Goal: Transaction & Acquisition: Purchase product/service

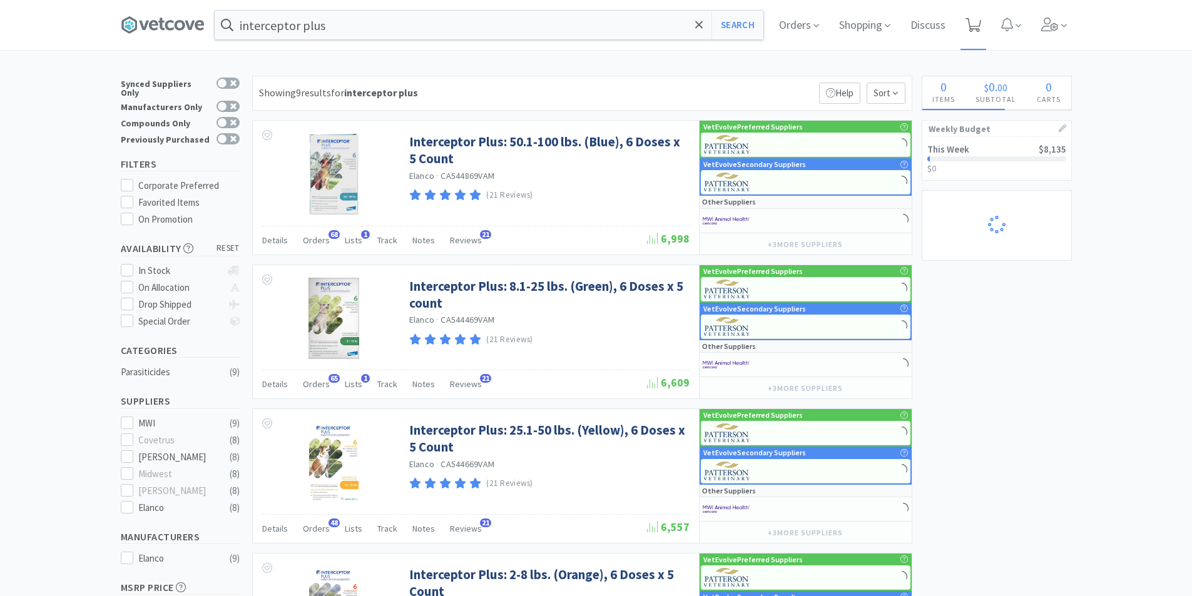
select select "2"
select select "6"
select select "3"
select select "1"
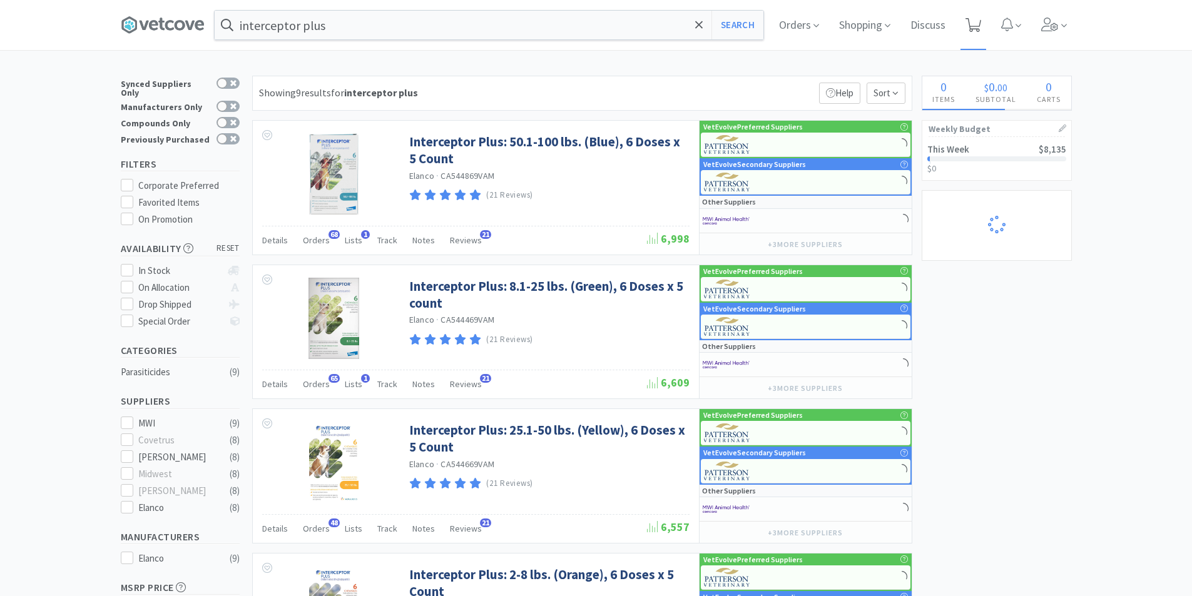
select select "1"
select select "2"
select select "3"
select select "1"
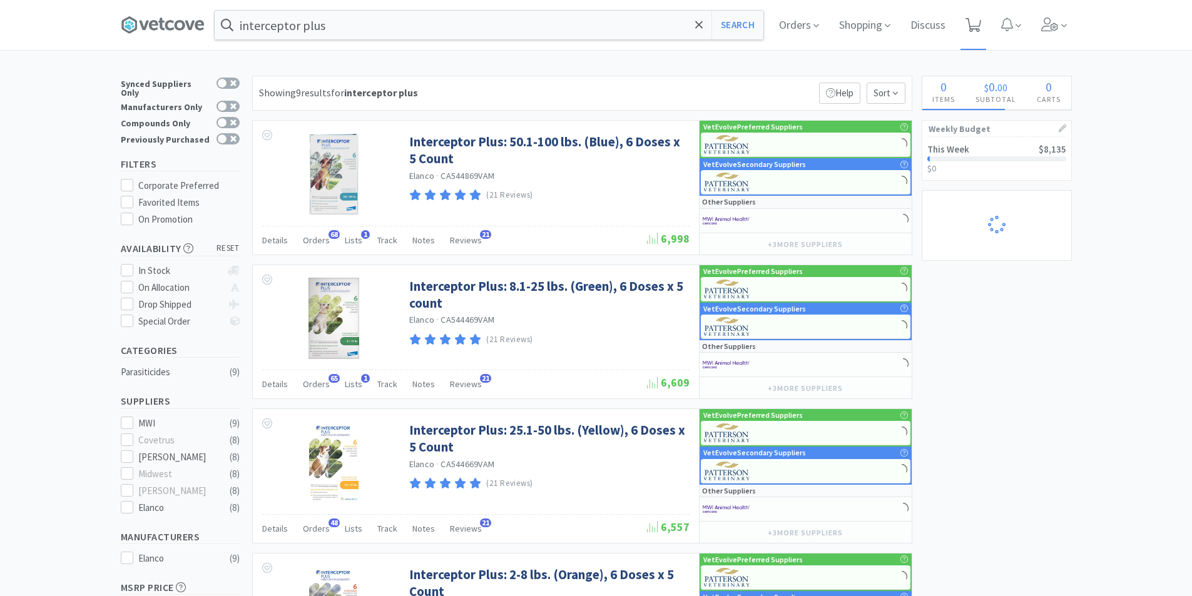
select select "2"
select select "1"
select select "3"
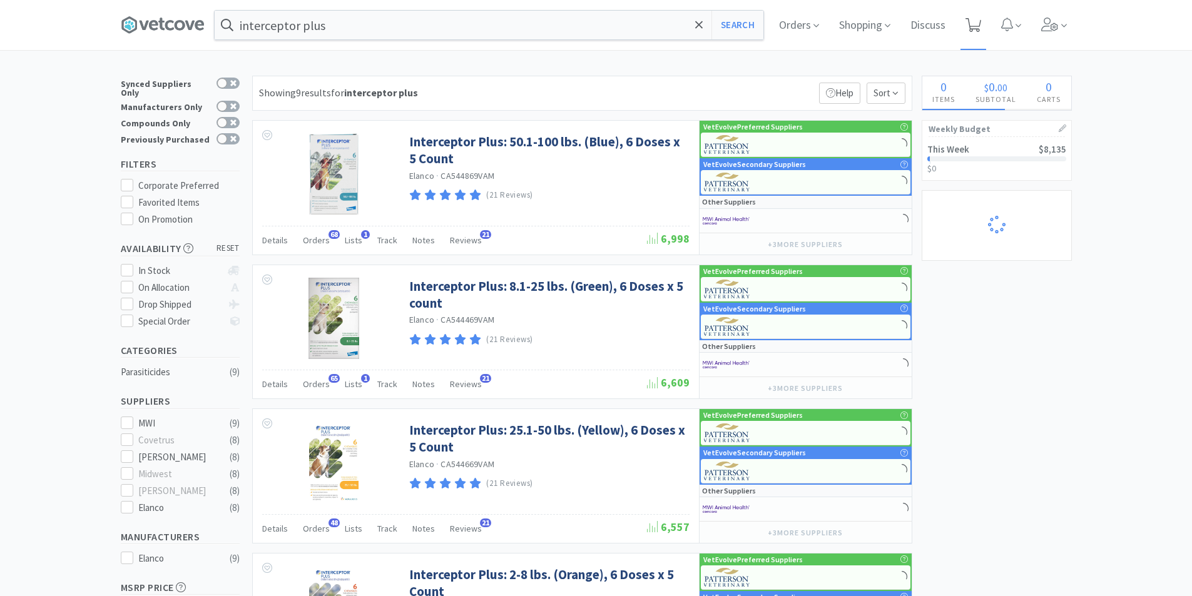
select select "1"
select select "2"
select select "1"
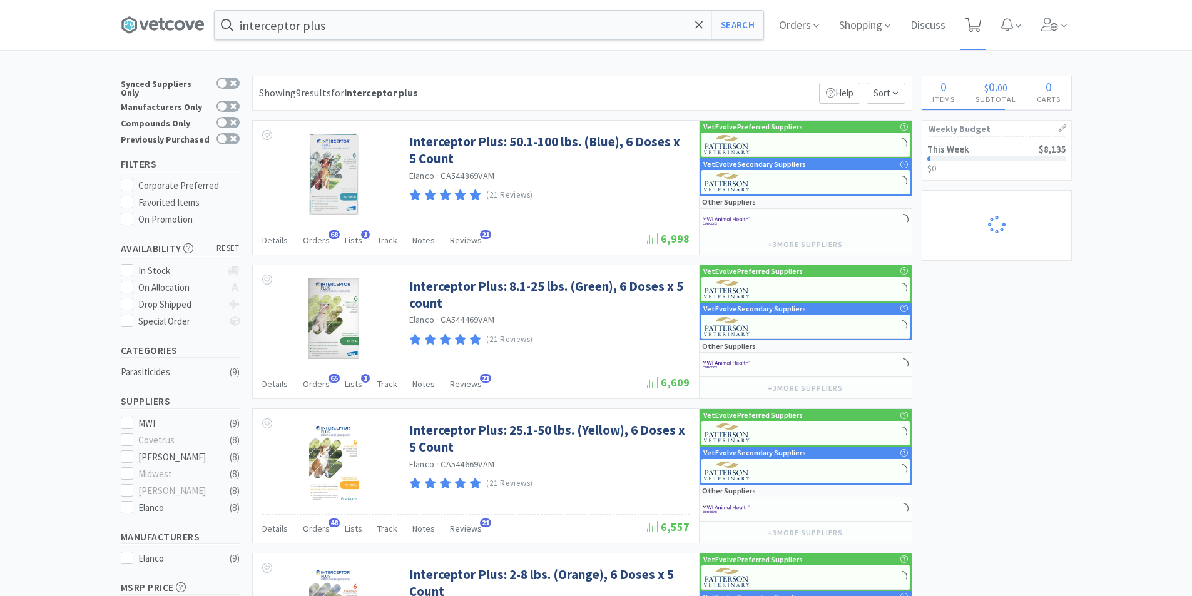
select select "1"
select select "3"
select select "5"
select select "3"
select select "1"
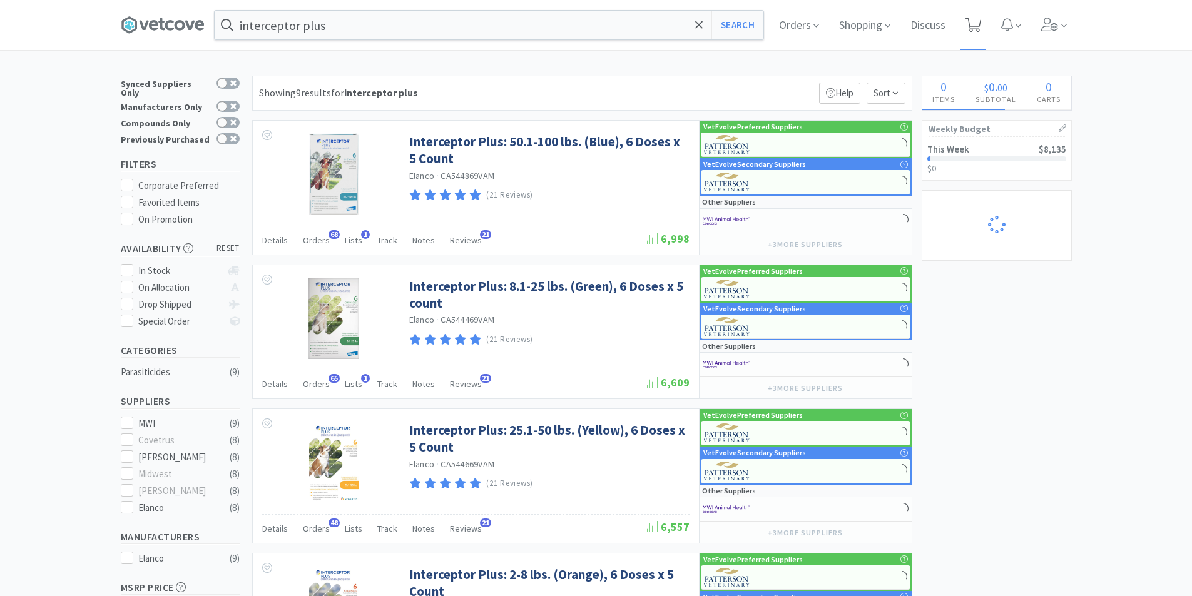
select select "2"
select select "1"
select select "2"
select select "3"
select select "2"
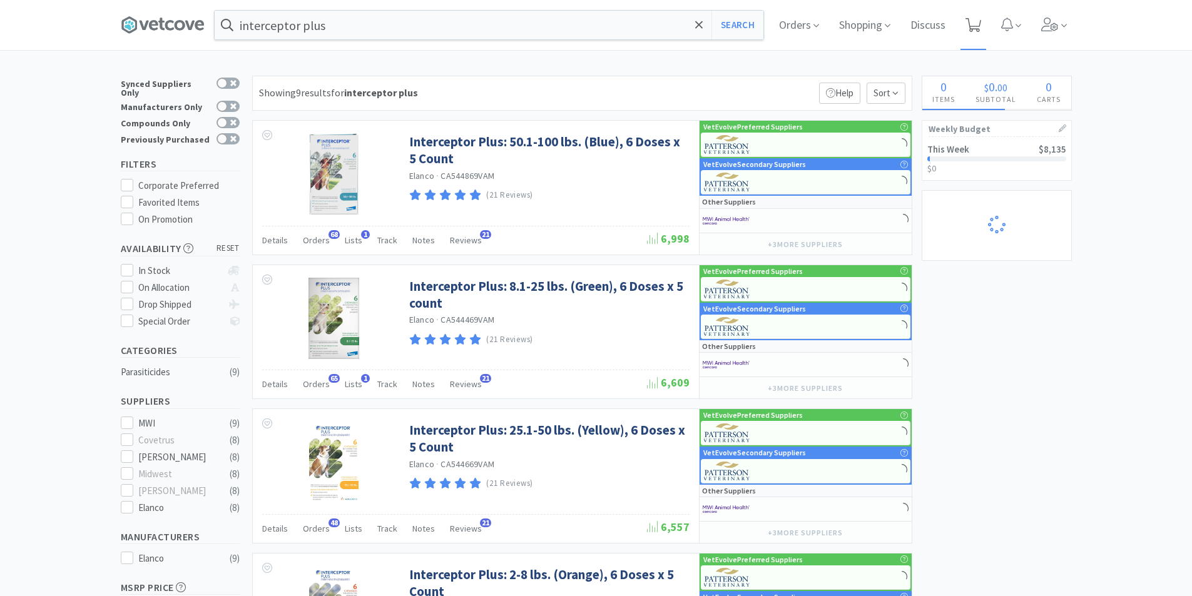
select select "2"
select select "1"
select select "2"
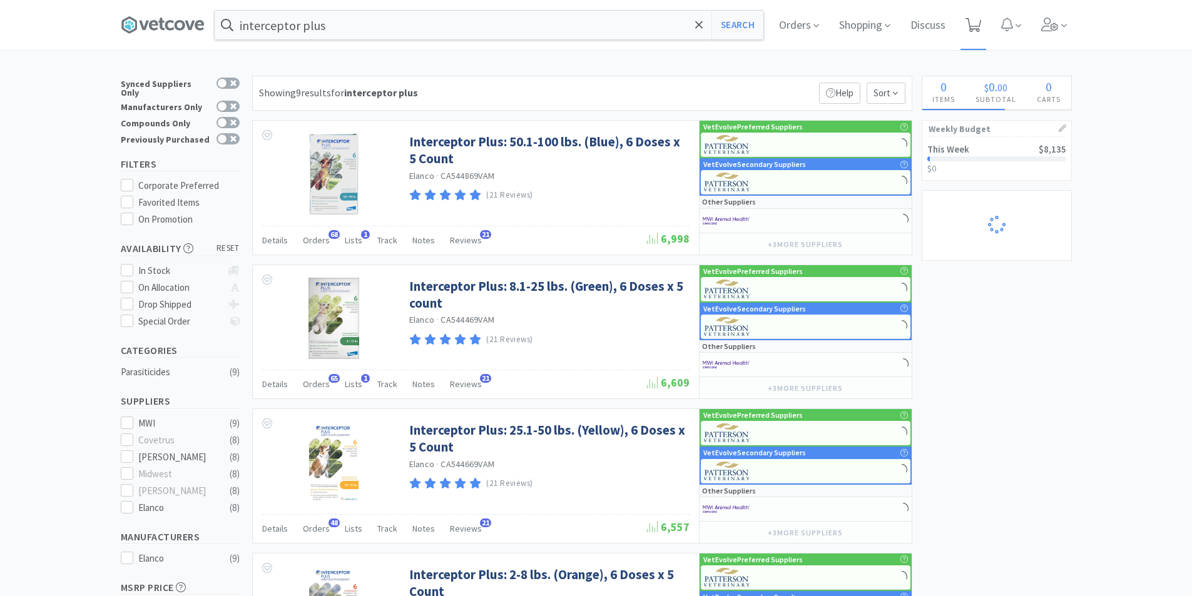
select select "1"
select select "2"
select select "1"
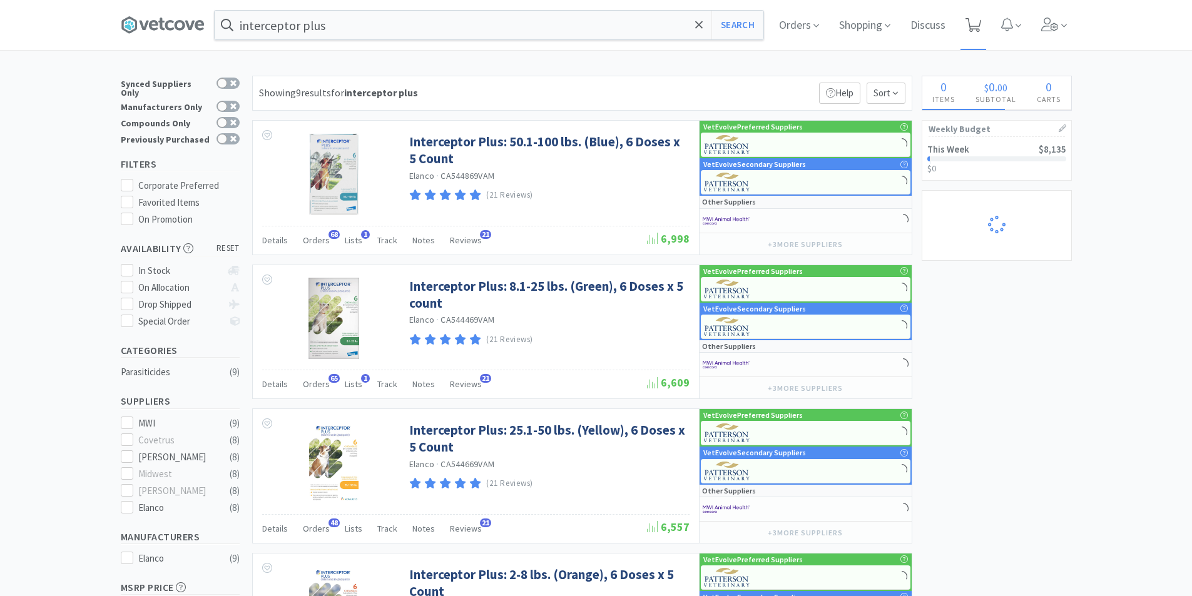
select select "2"
select select "3"
select select "4"
select select "1"
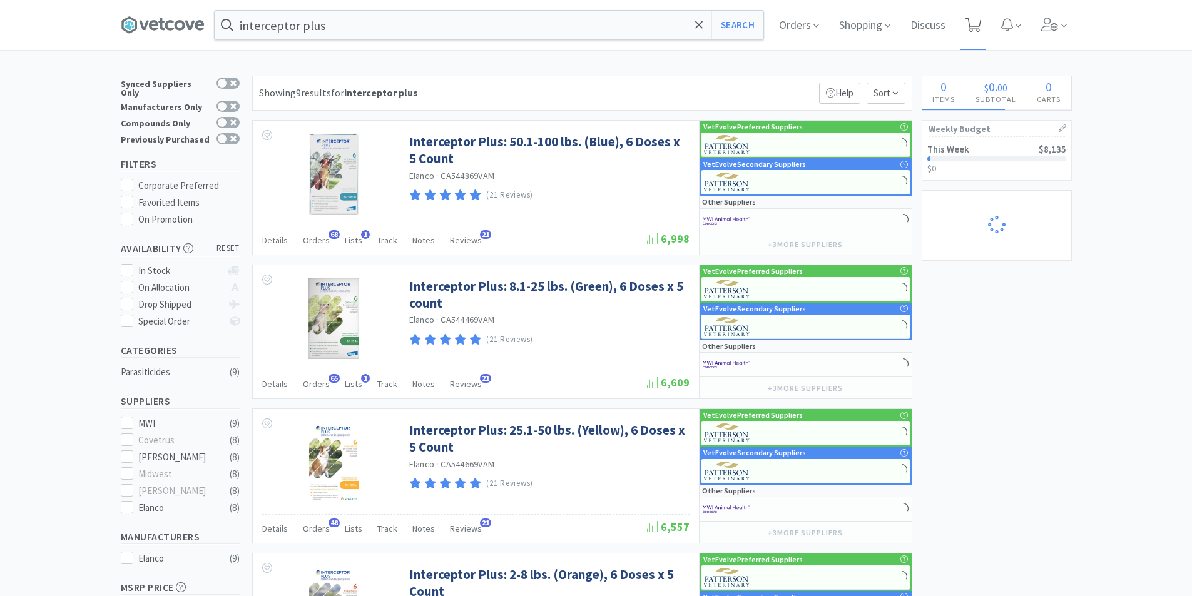
select select "1"
select select "2"
select select "5"
select select "1"
select select "3"
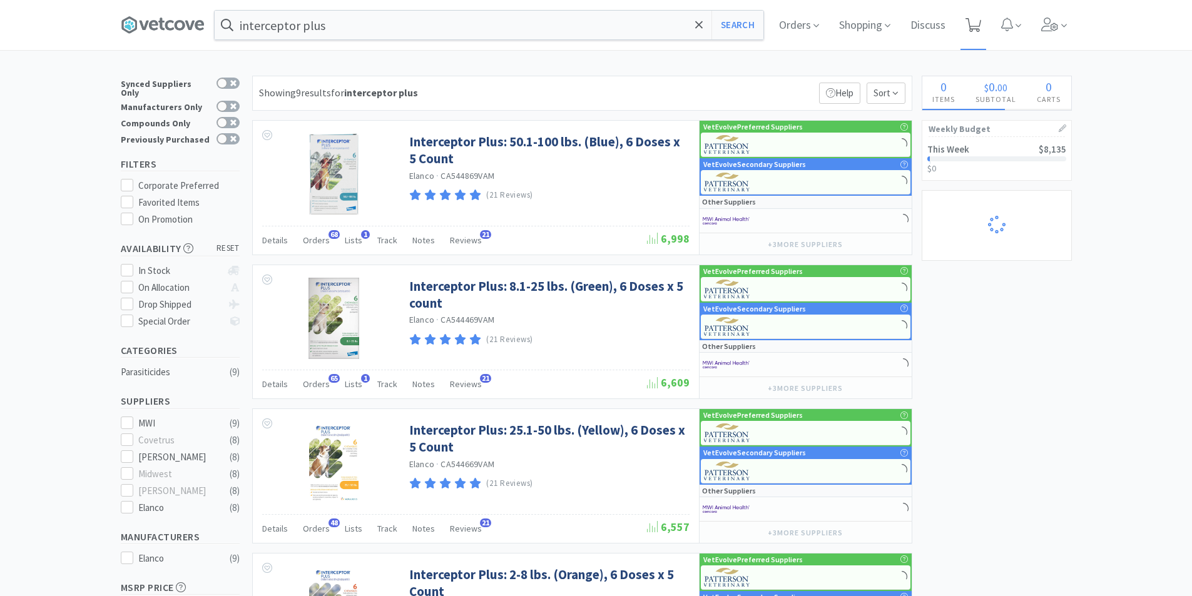
select select "1"
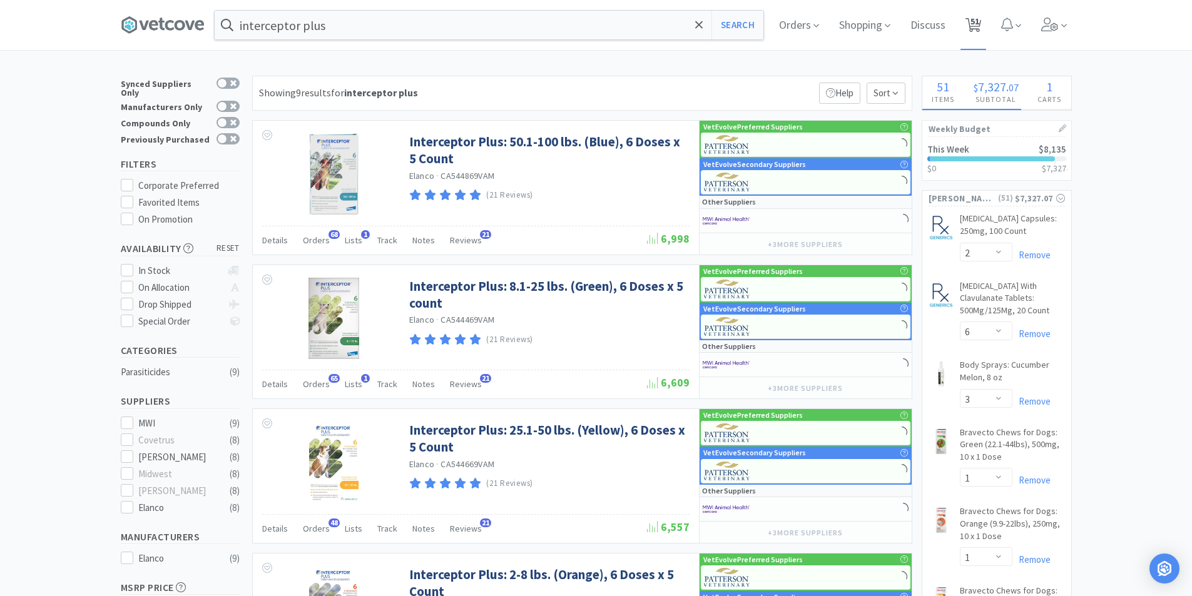
select select "1"
select select "2"
select select "1"
select select "2"
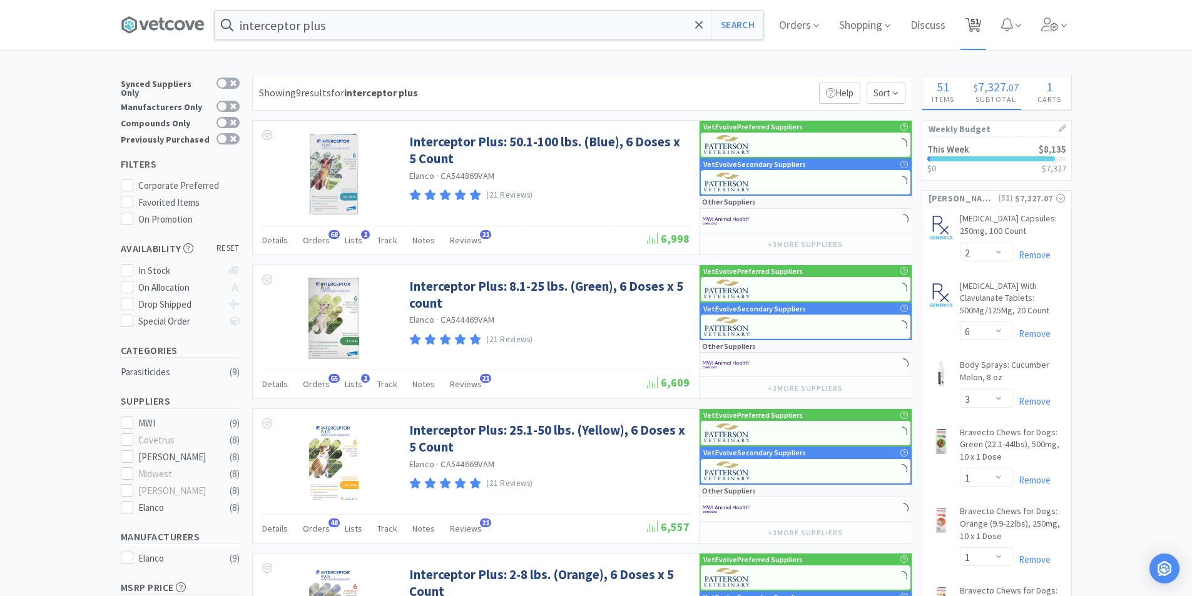
select select "3"
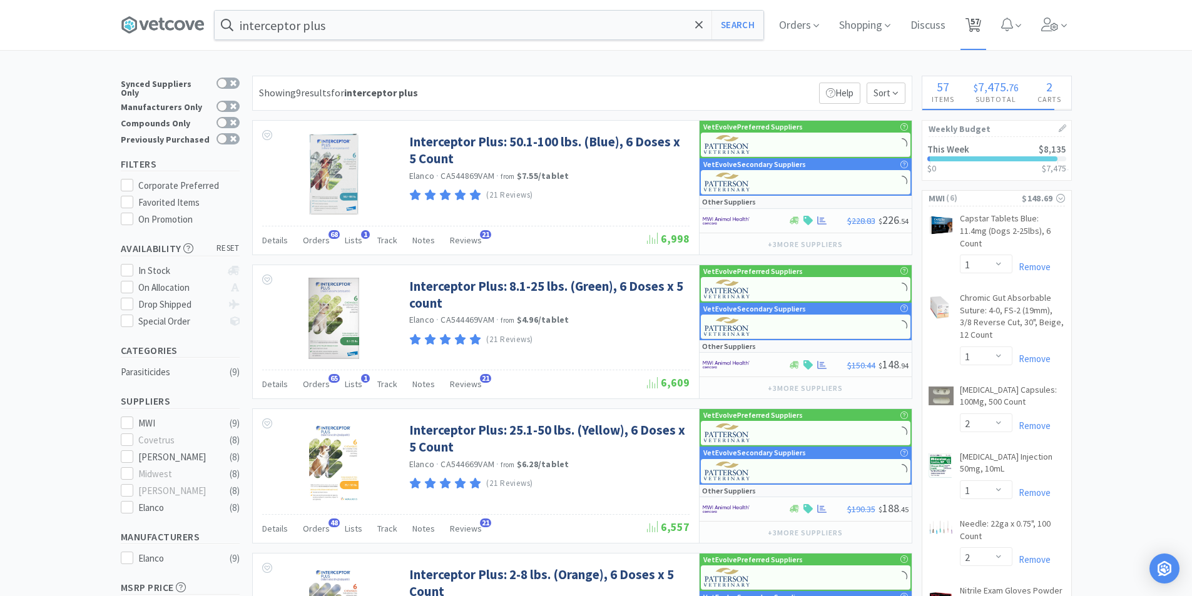
click at [980, 31] on span "57" at bounding box center [975, 21] width 9 height 50
select select "1"
select select "2"
select select "1"
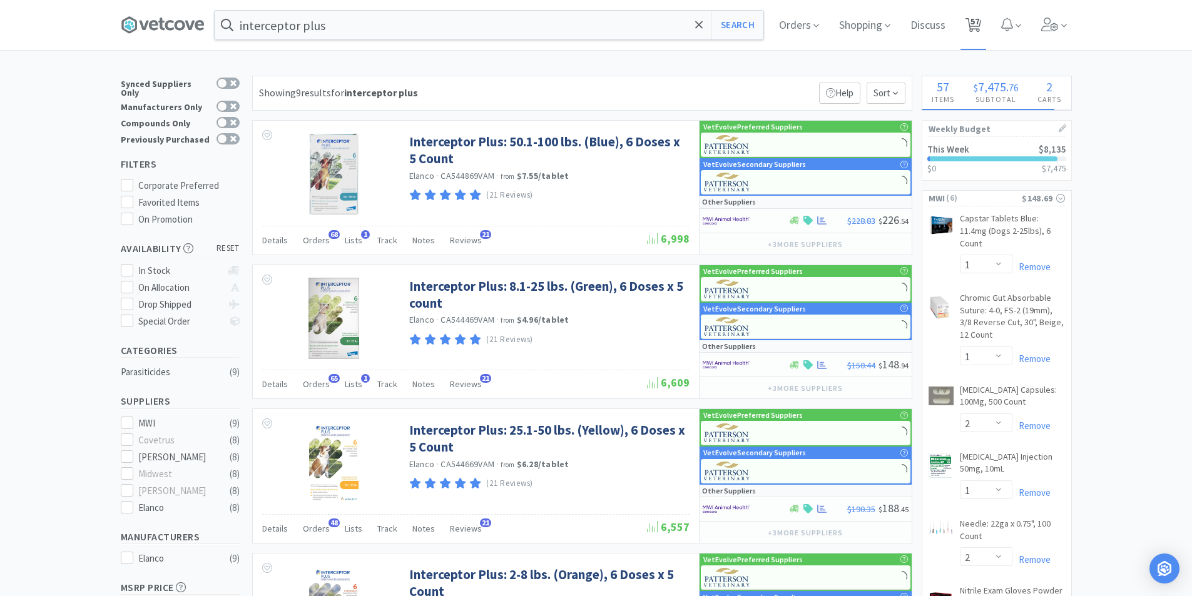
select select "2"
select select "3"
select select "2"
select select "6"
select select "3"
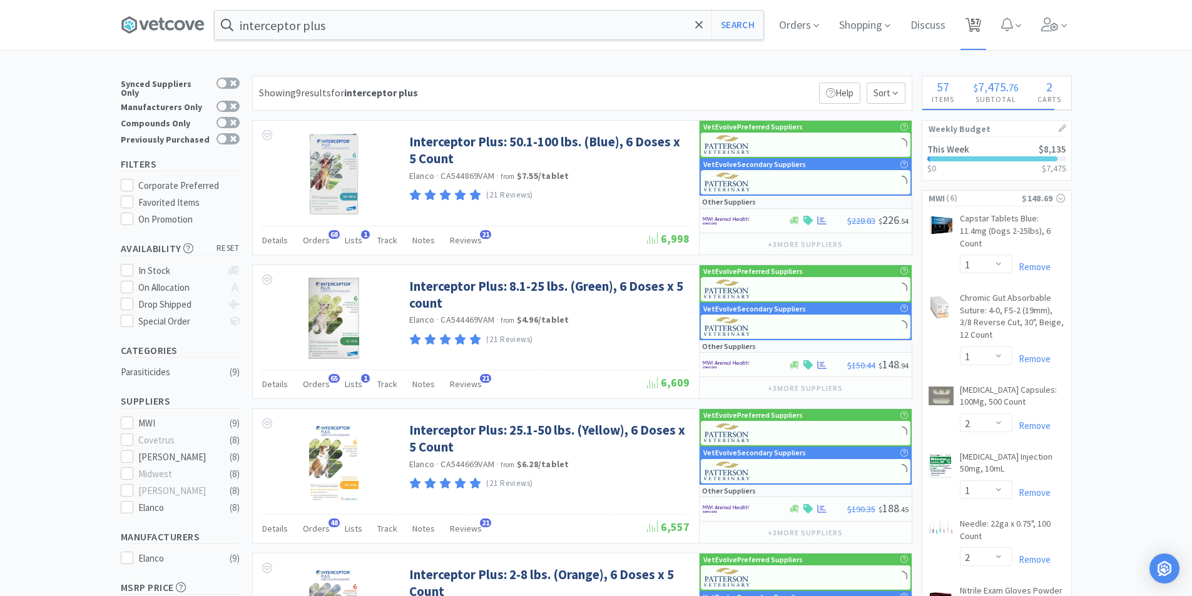
select select "1"
select select "2"
select select "3"
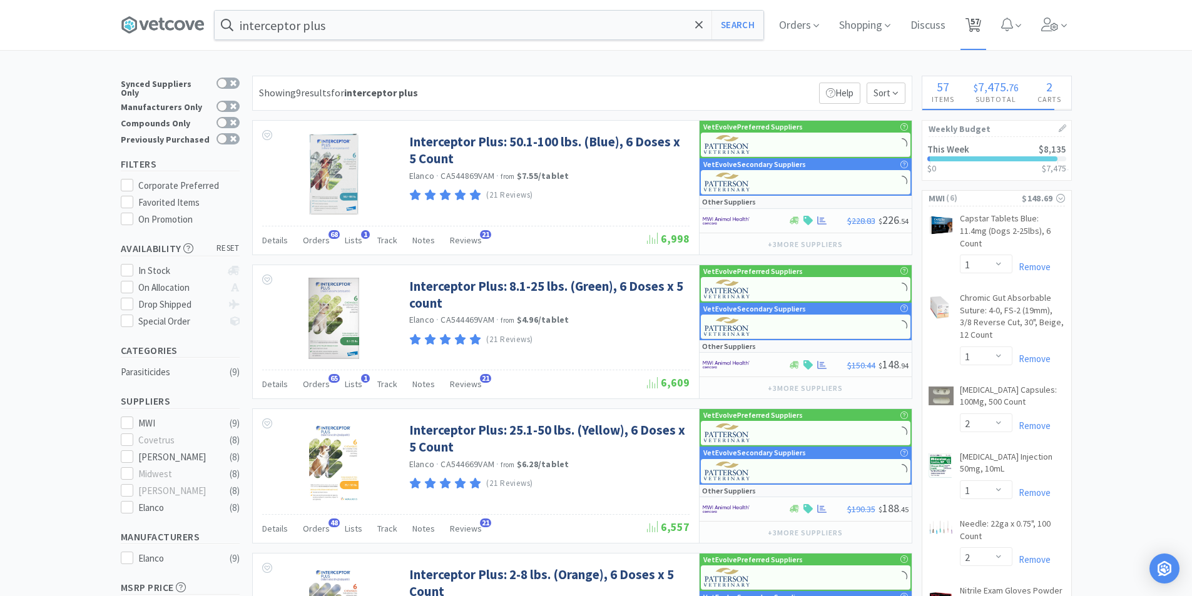
select select "1"
select select "2"
select select "1"
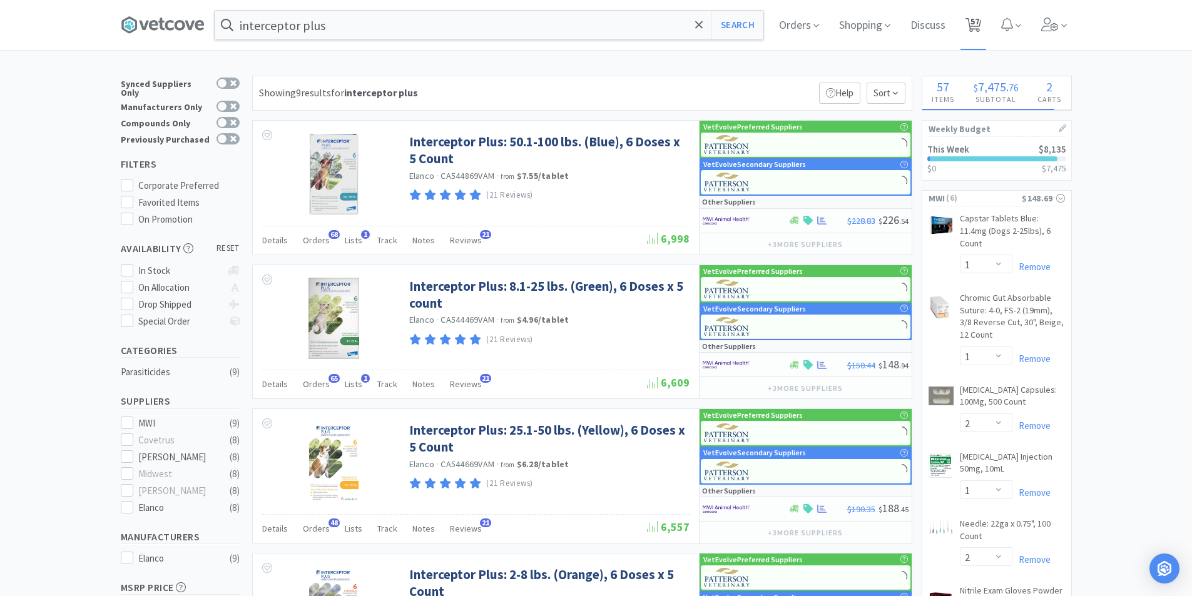
select select "1"
select select "3"
select select "1"
select select "2"
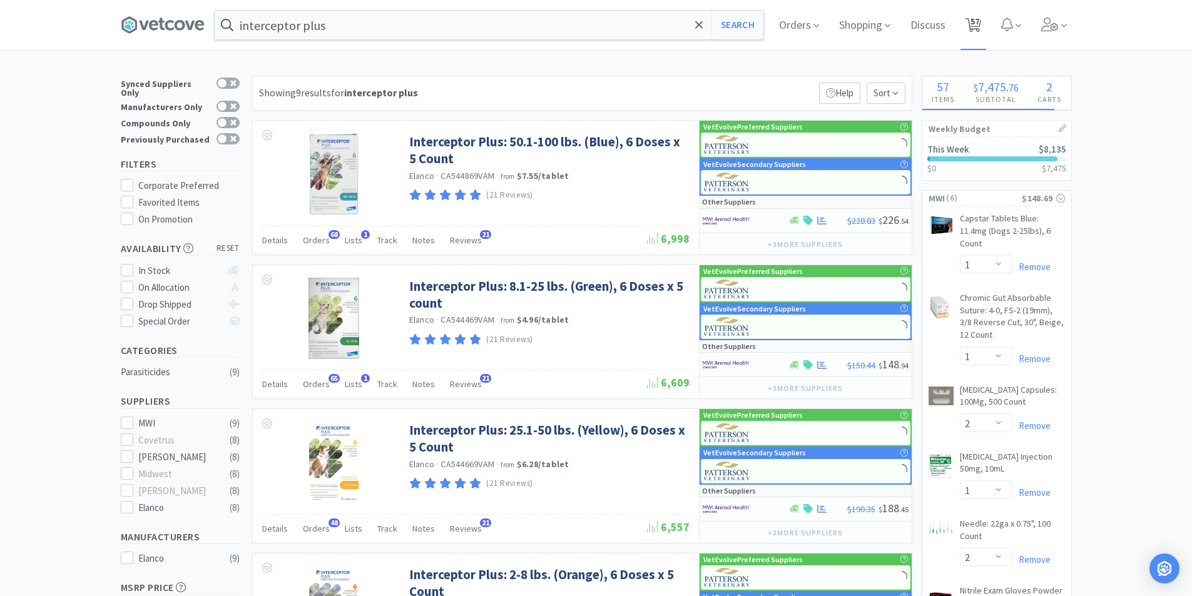
select select "1"
select select "3"
select select "5"
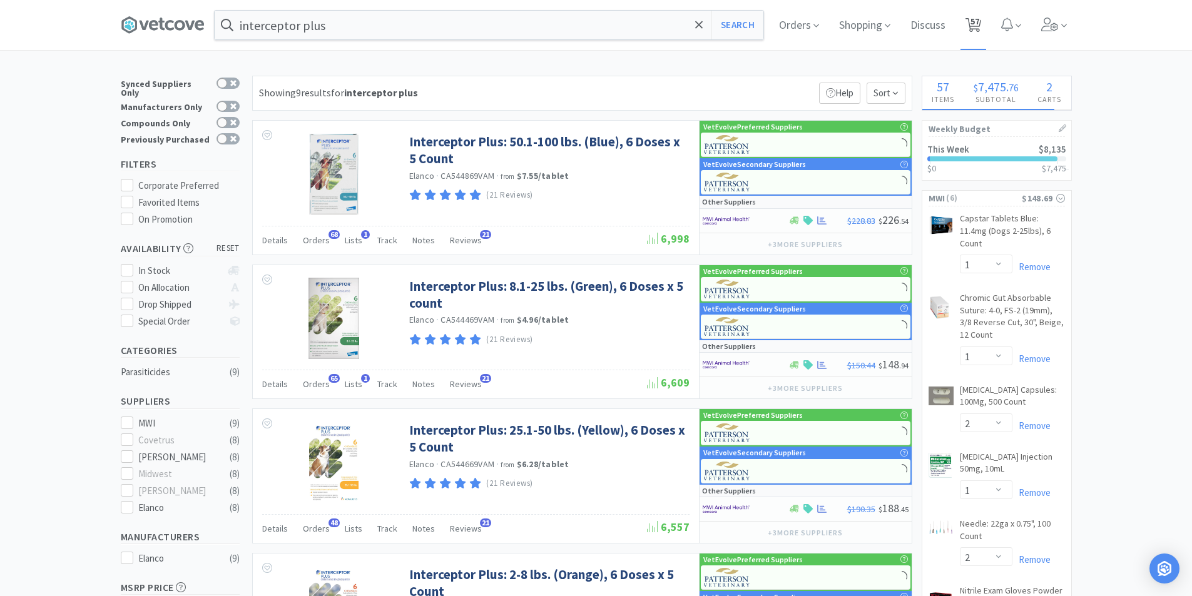
select select "3"
select select "1"
select select "2"
select select "1"
select select "2"
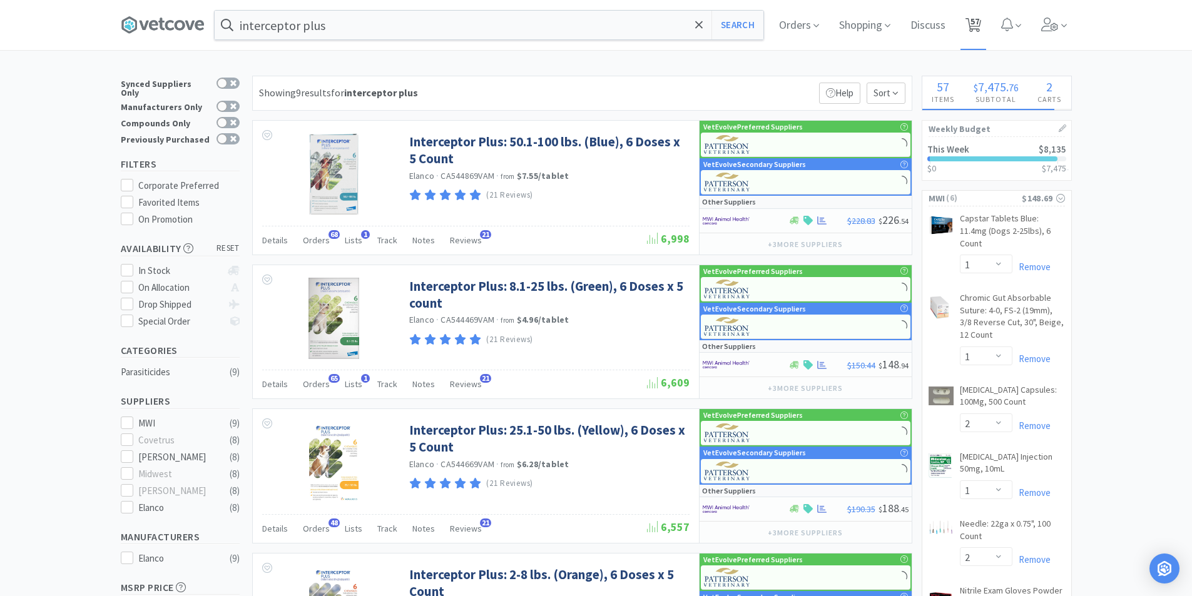
select select "3"
select select "2"
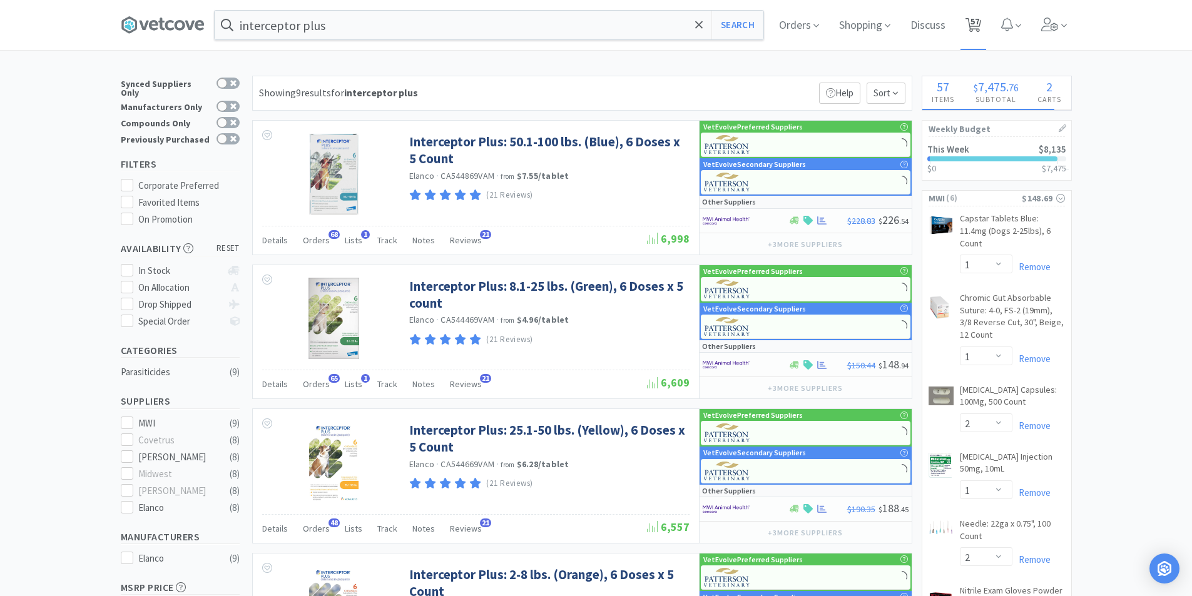
select select "1"
select select "2"
select select "1"
select select "2"
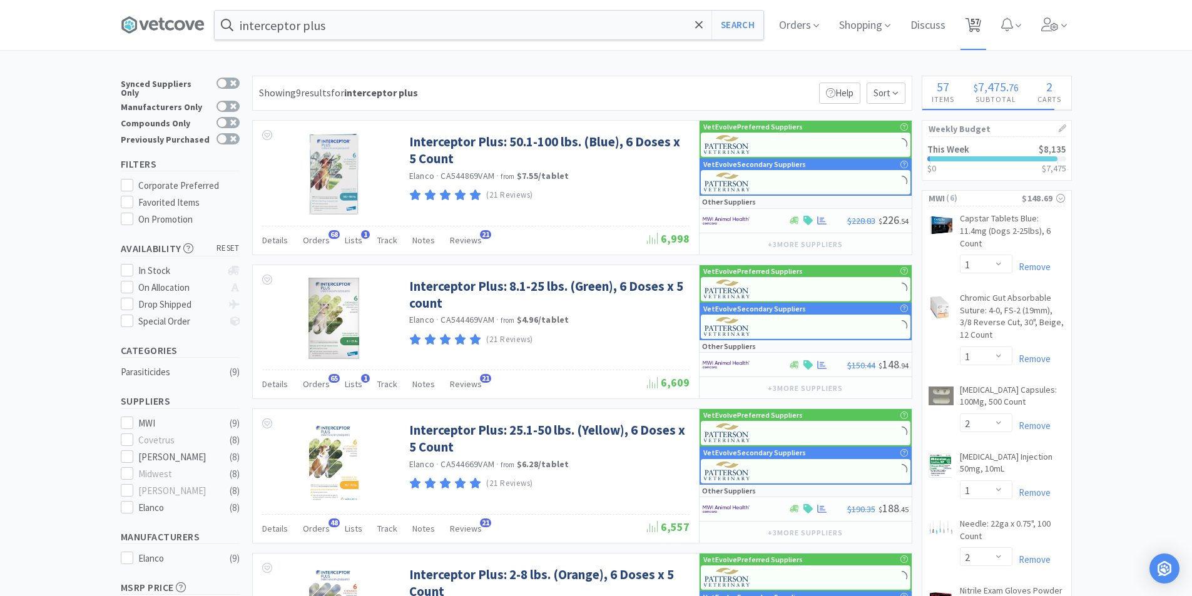
select select "1"
select select "2"
select select "3"
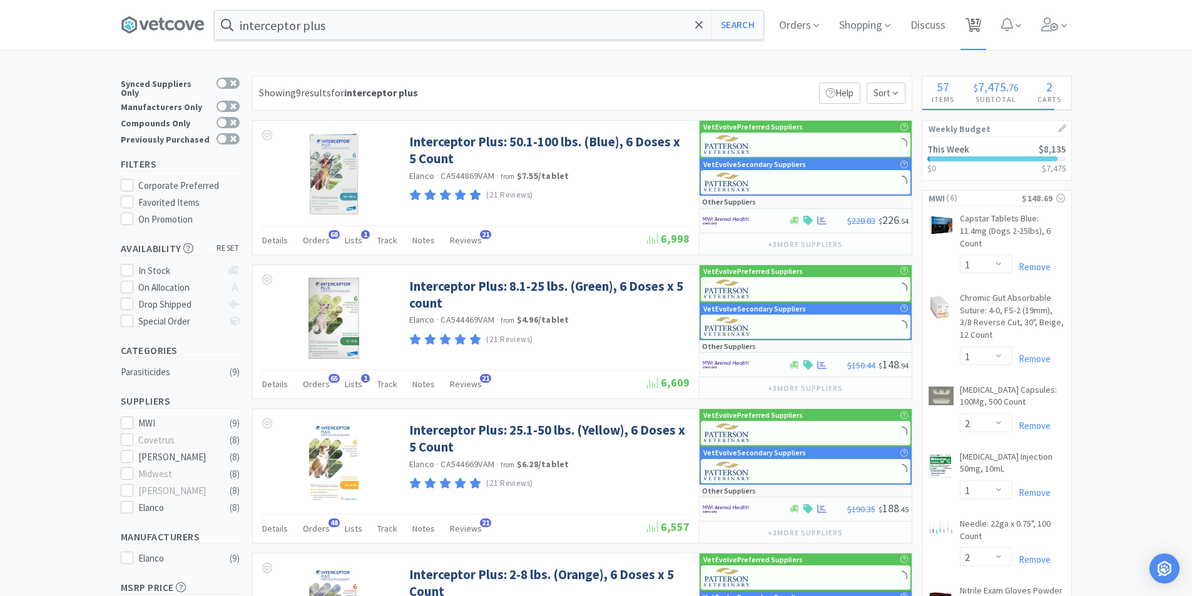
select select "4"
select select "1"
select select "2"
select select "5"
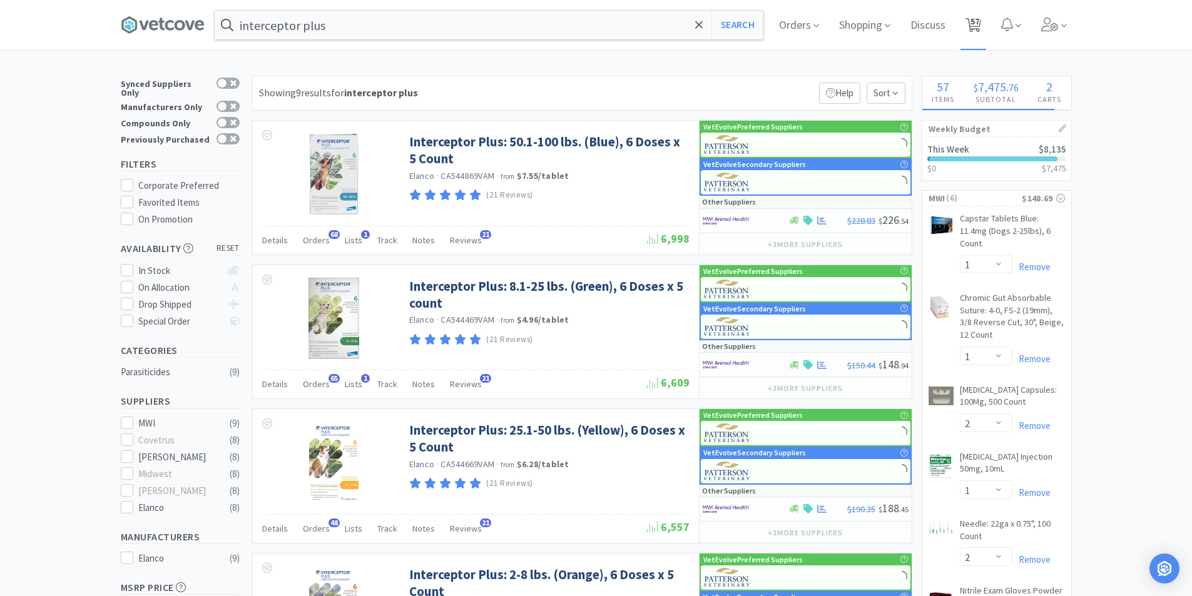
select select "1"
select select "3"
select select "1"
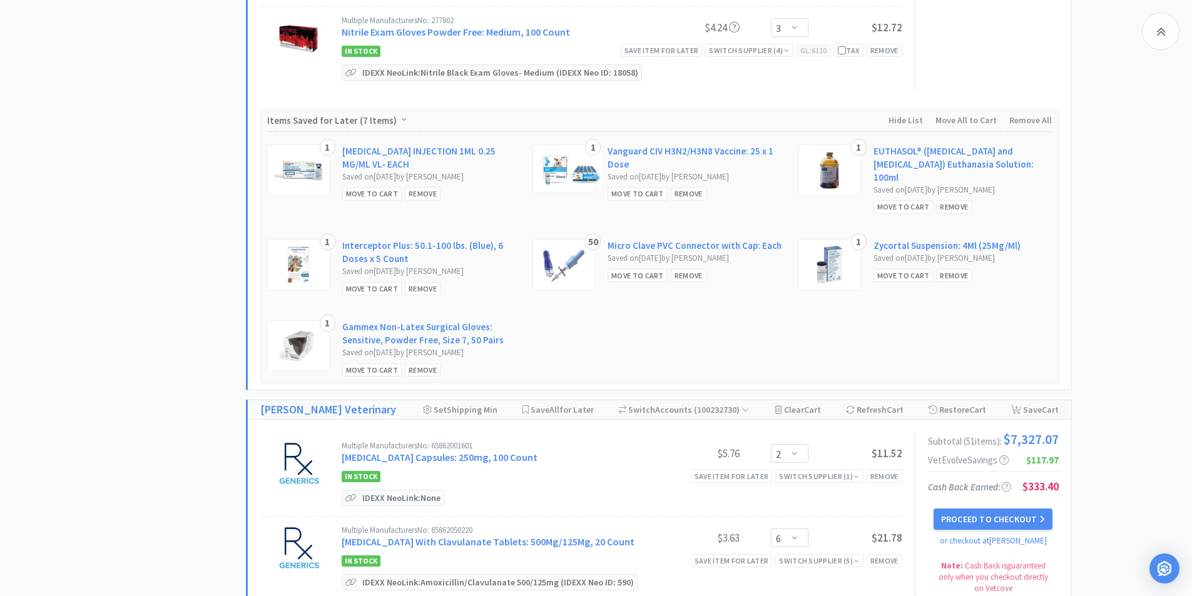
scroll to position [688, 0]
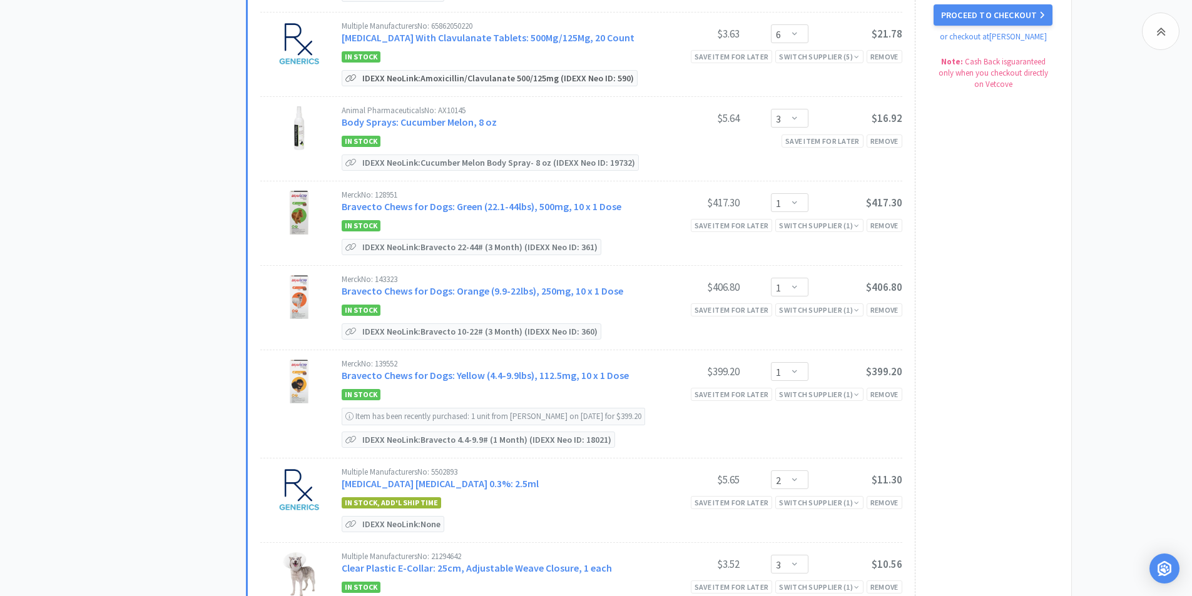
select select "1"
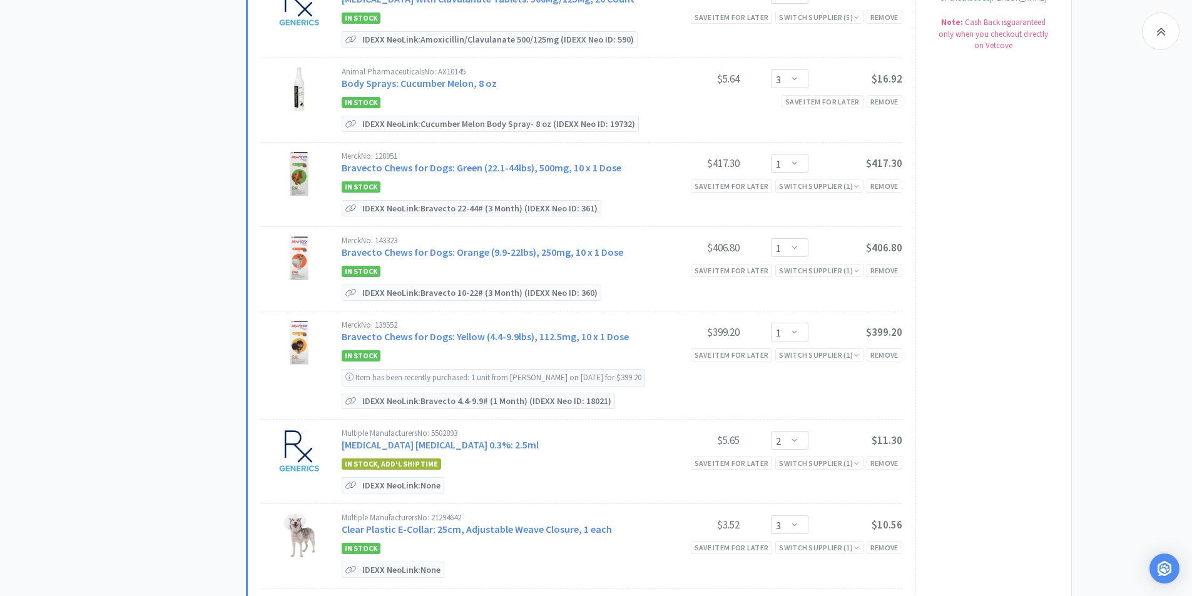
scroll to position [1502, 0]
